Goal: Navigation & Orientation: Find specific page/section

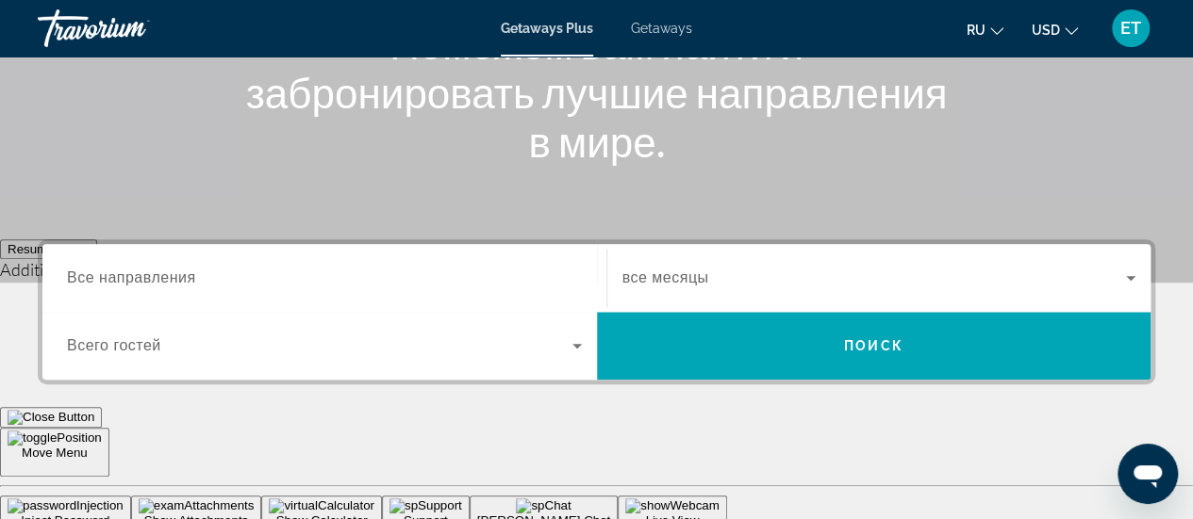
scroll to position [94, 0]
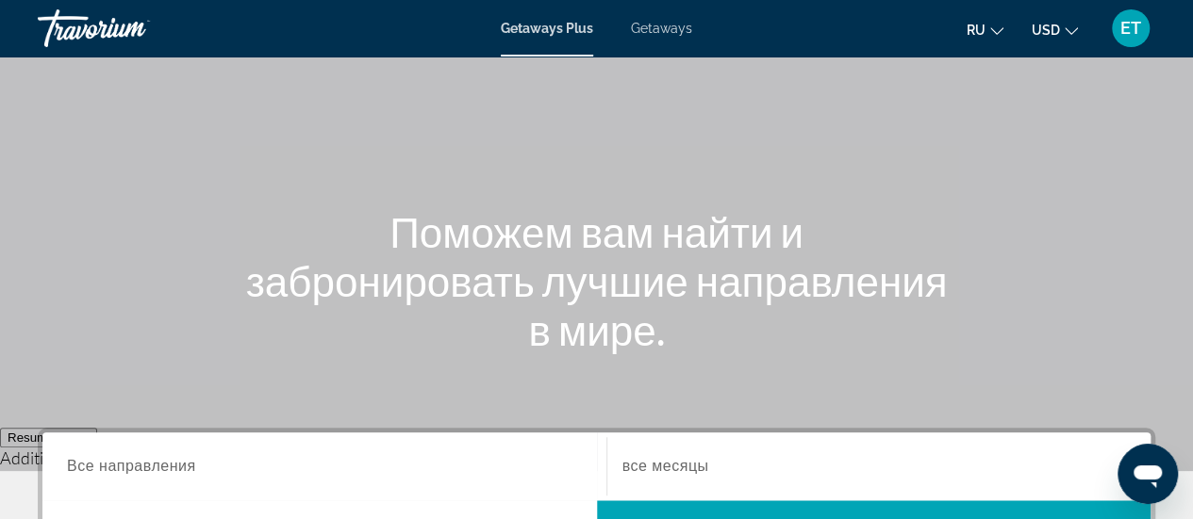
click at [669, 31] on span "Getaways" at bounding box center [661, 28] width 61 height 15
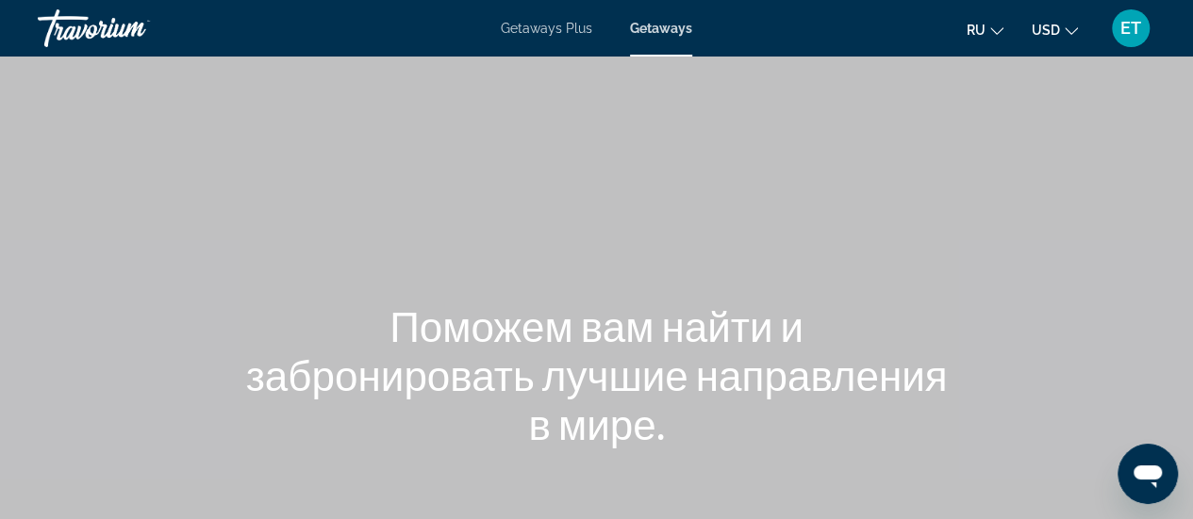
scroll to position [283, 0]
